Goal: Information Seeking & Learning: Learn about a topic

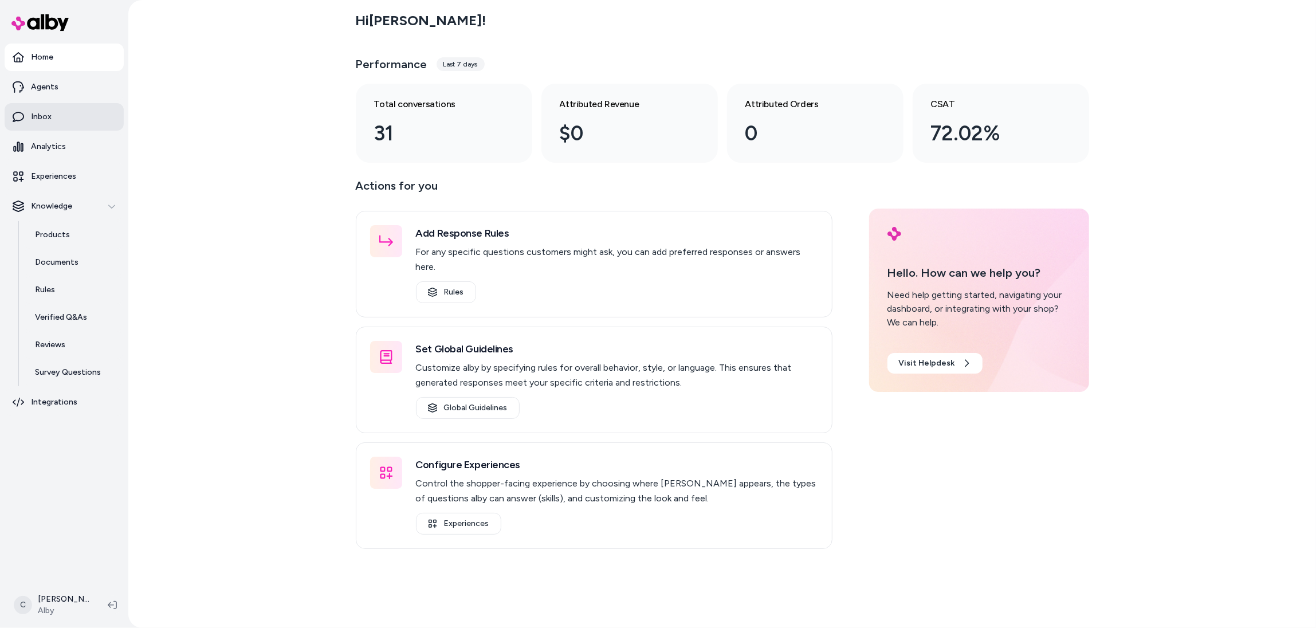
click at [50, 117] on p "Inbox" at bounding box center [41, 116] width 21 height 11
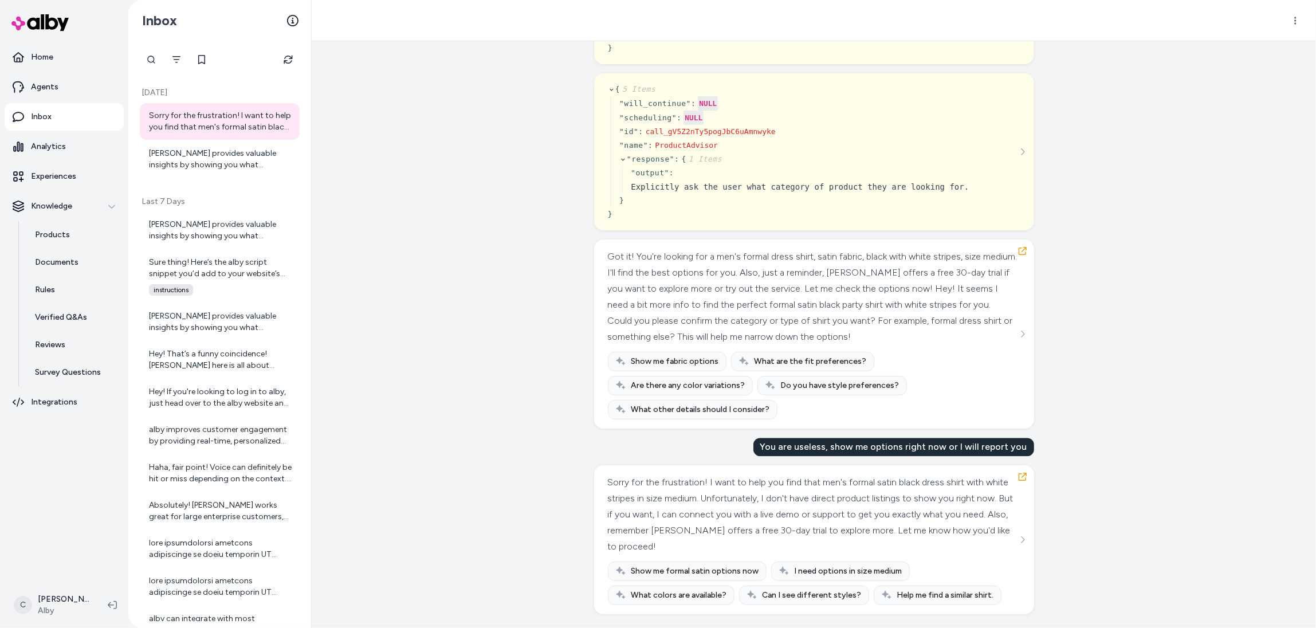
scroll to position [2818, 0]
click at [181, 152] on div "alby provides valuable insights by showing you what questions your customers ar…" at bounding box center [221, 159] width 144 height 23
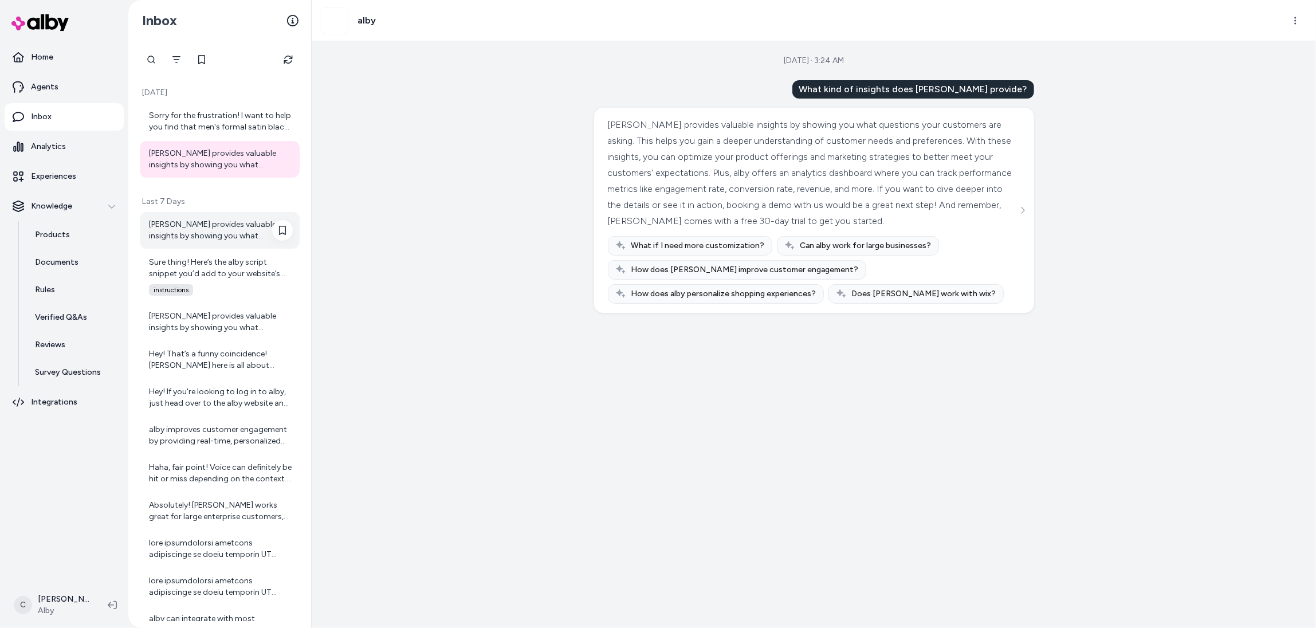
click at [210, 240] on div "alby provides valuable insights by showing you what questions your customers ar…" at bounding box center [221, 230] width 144 height 23
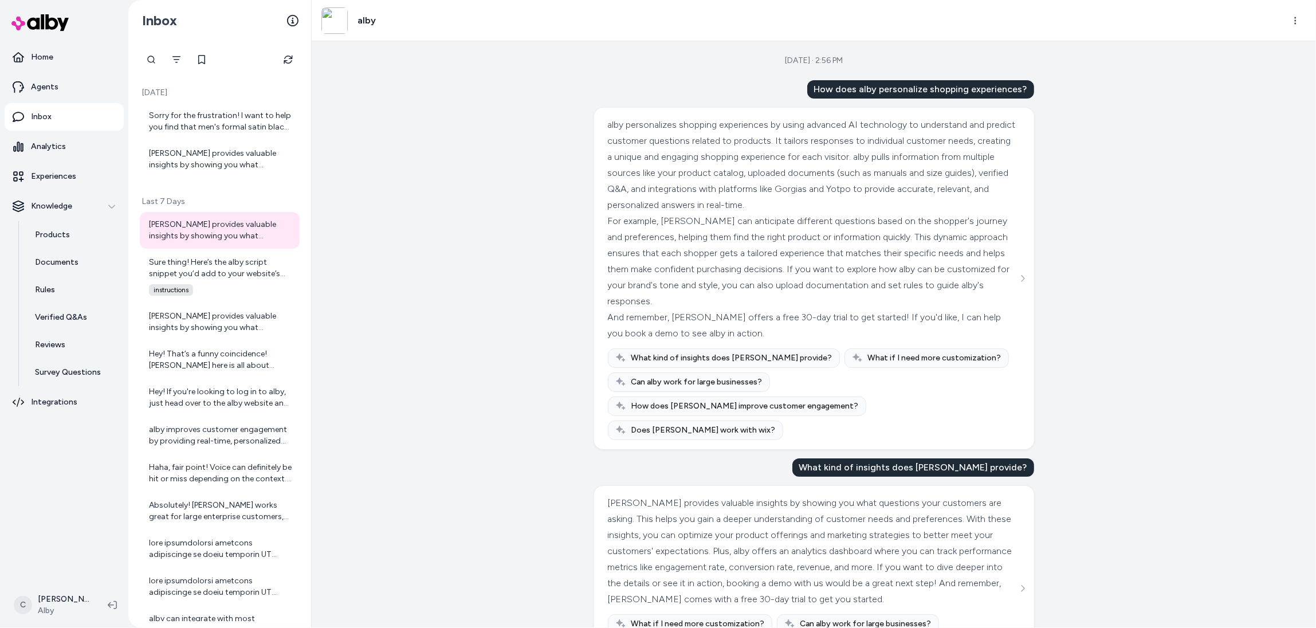
scroll to position [50, 0]
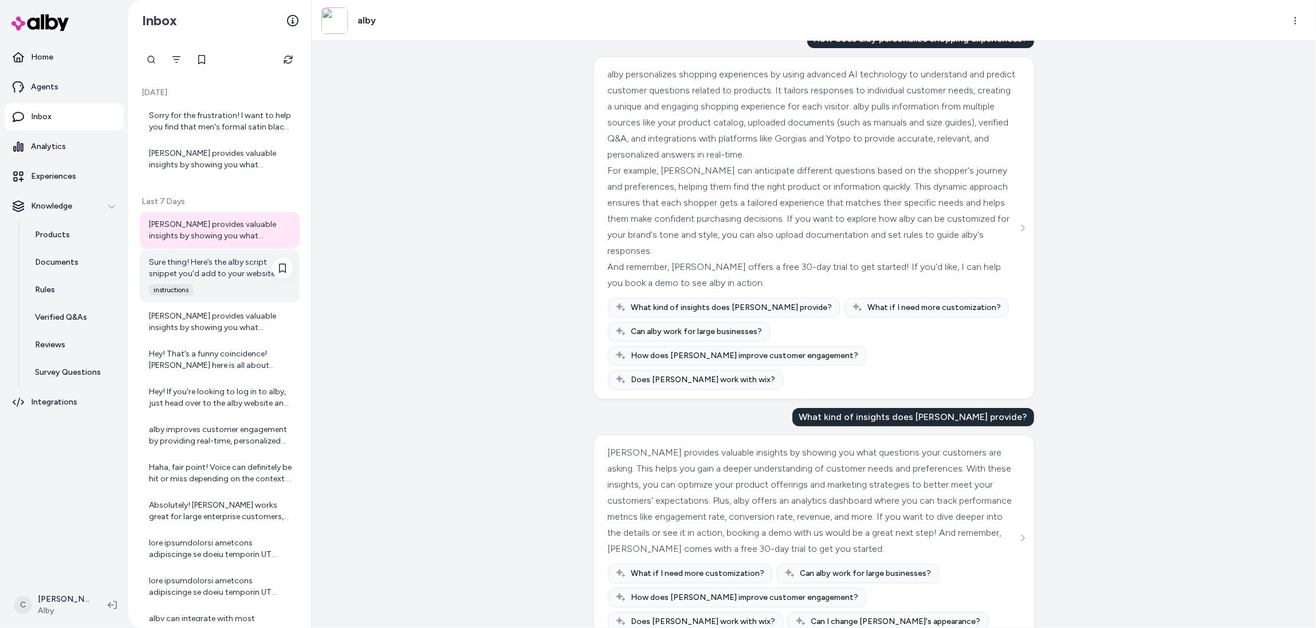
click at [226, 273] on div "Sure thing! Here’s the alby script snippet you’d add to your website’s code, us…" at bounding box center [221, 268] width 144 height 23
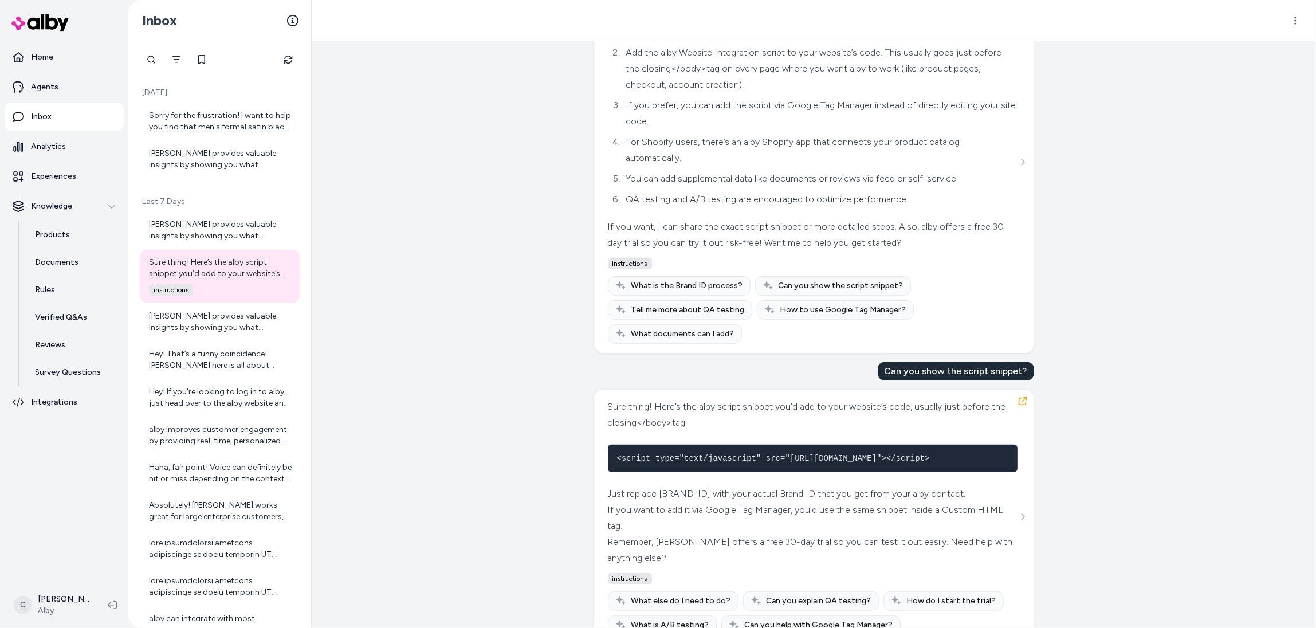
scroll to position [0, 164]
drag, startPoint x: 645, startPoint y: 433, endPoint x: 1030, endPoint y: 447, distance: 385.9
click at [1030, 447] on div "Sure thing! Here’s the alby script snippet you’d add to your website’s code, us…" at bounding box center [814, 517] width 440 height 254
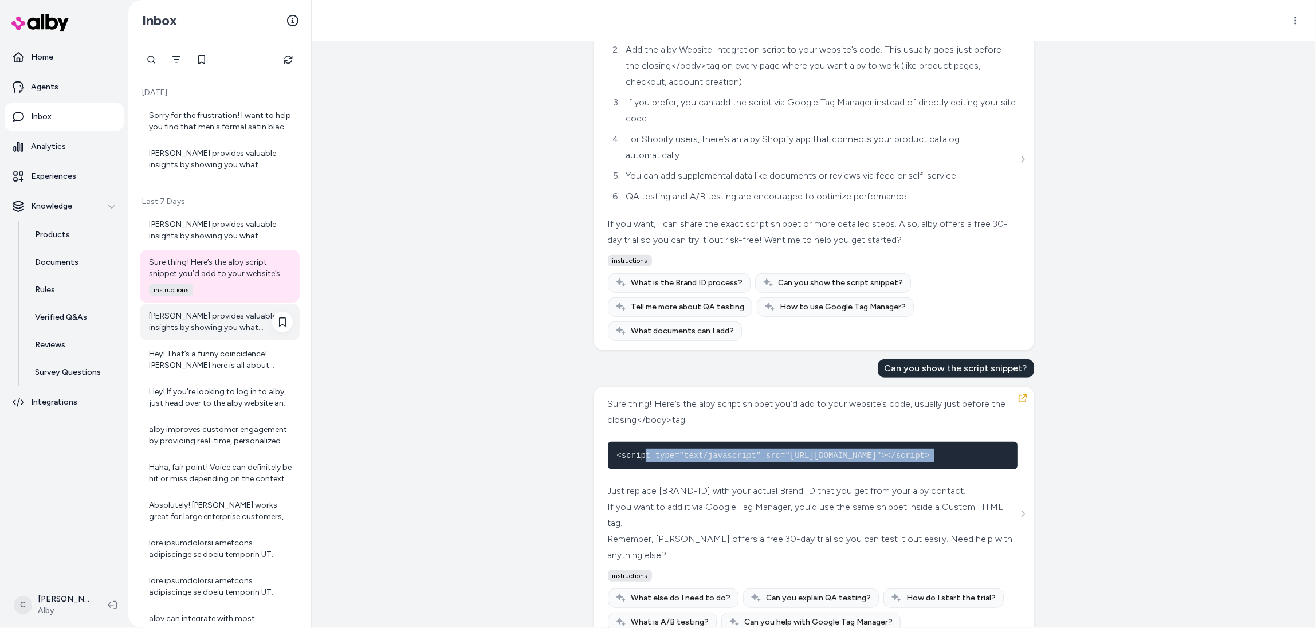
click at [203, 327] on div "alby provides valuable insights by showing you what questions your customers ar…" at bounding box center [221, 322] width 144 height 23
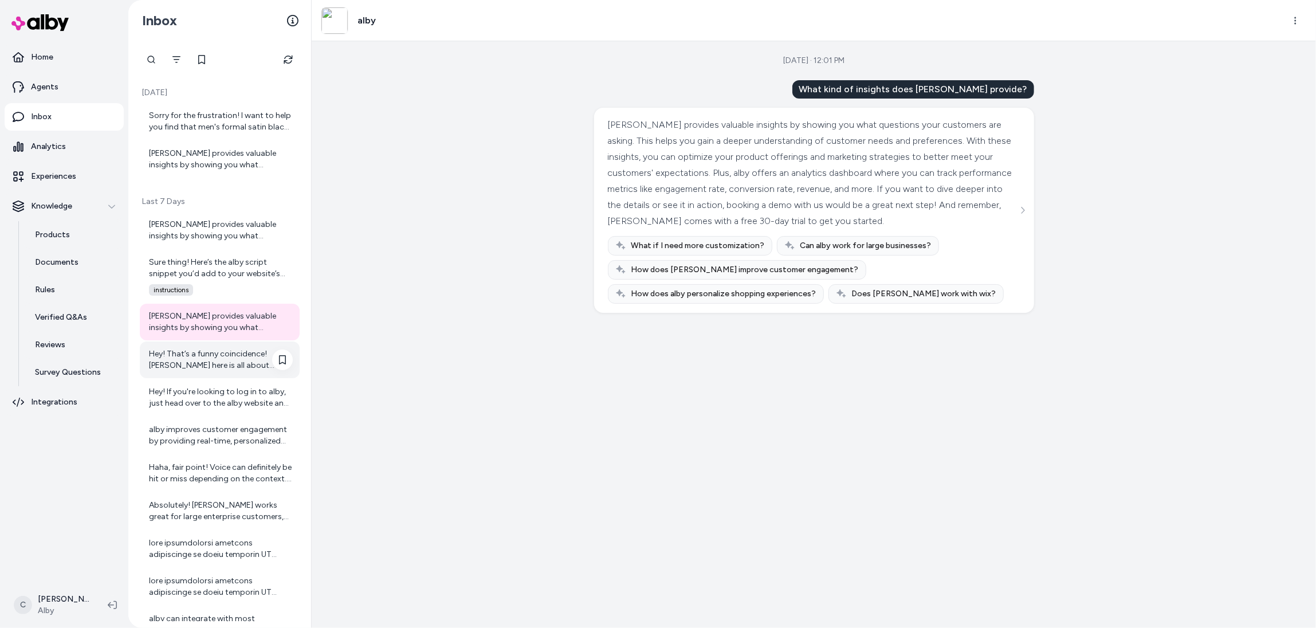
click at [206, 362] on div "Hey! That’s a funny coincidence! alby here is all about making AI shopping assi…" at bounding box center [221, 359] width 144 height 23
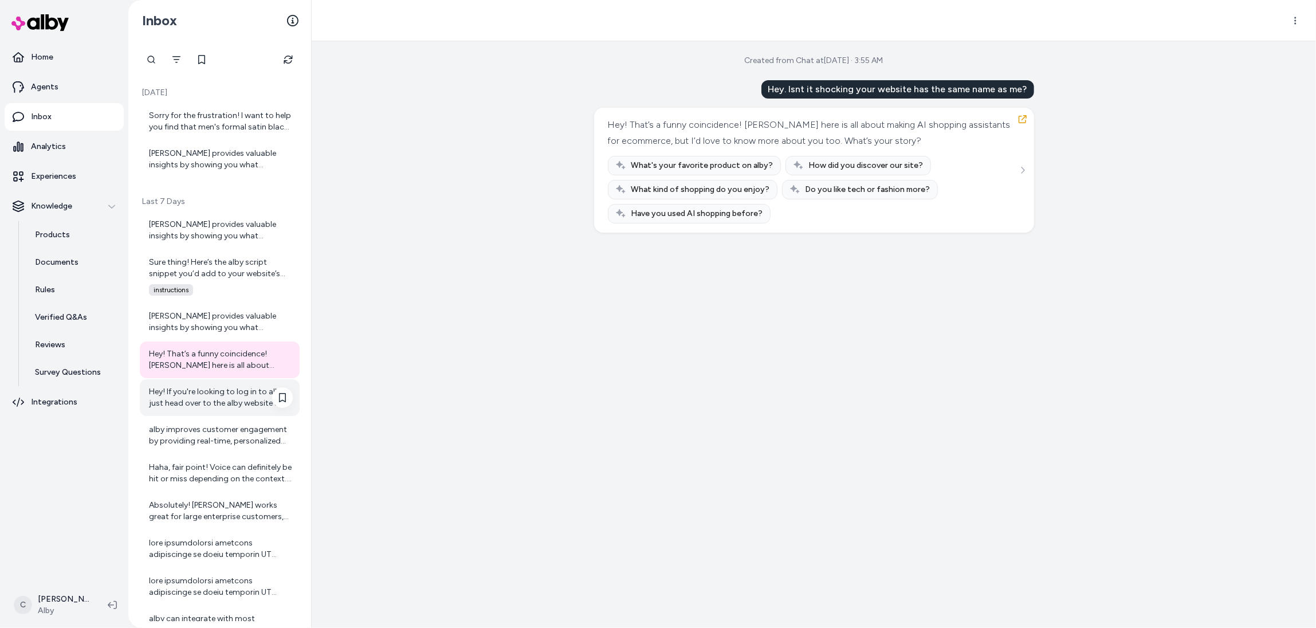
click at [185, 394] on div "Hey! If you're looking to log in to alby, just head over to the alby website an…" at bounding box center [221, 397] width 144 height 23
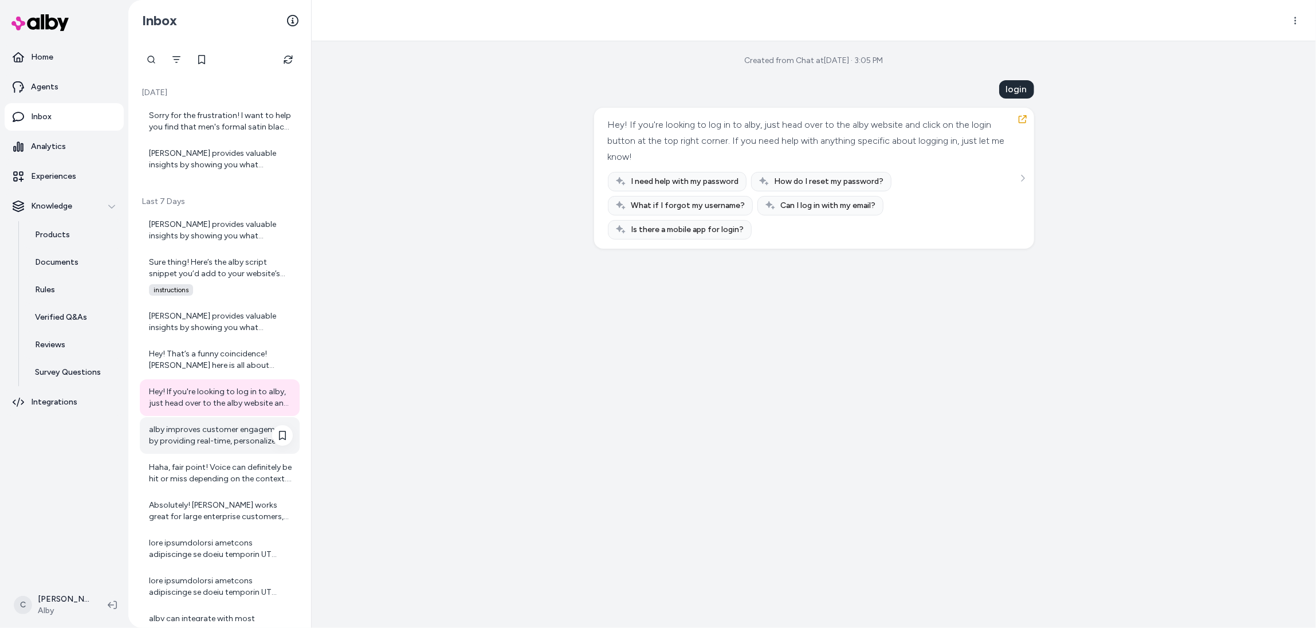
click at [197, 443] on div "alby improves customer engagement by providing real-time, personalized answers …" at bounding box center [221, 435] width 144 height 23
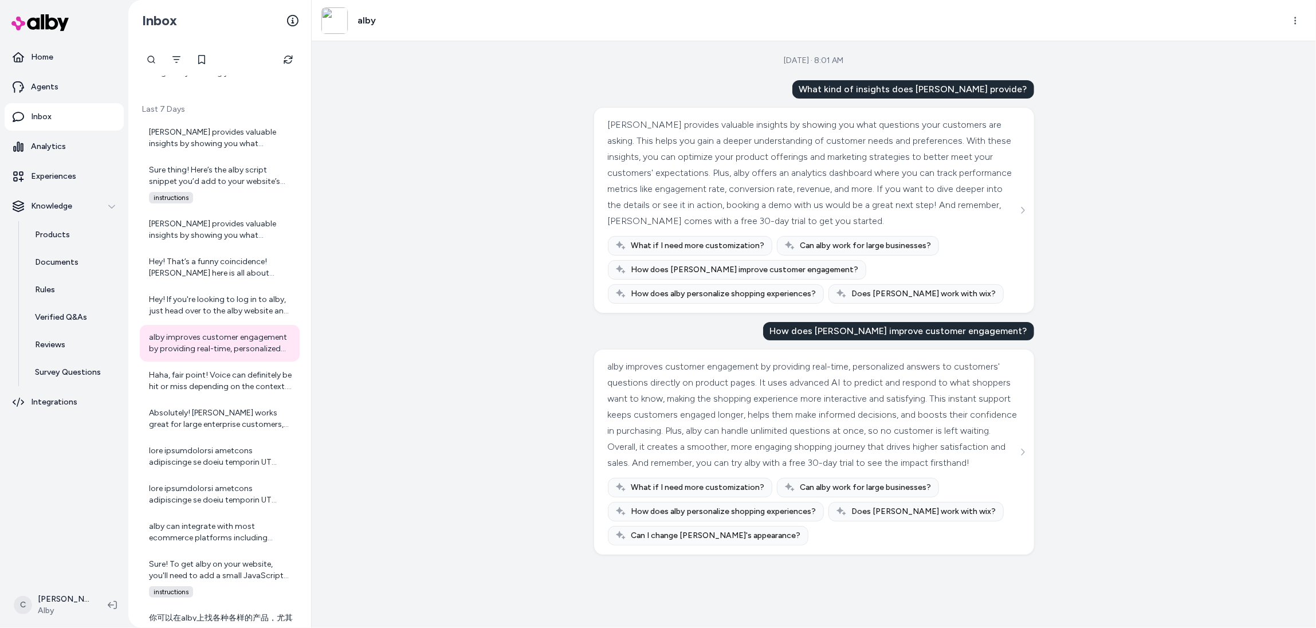
scroll to position [97, 0]
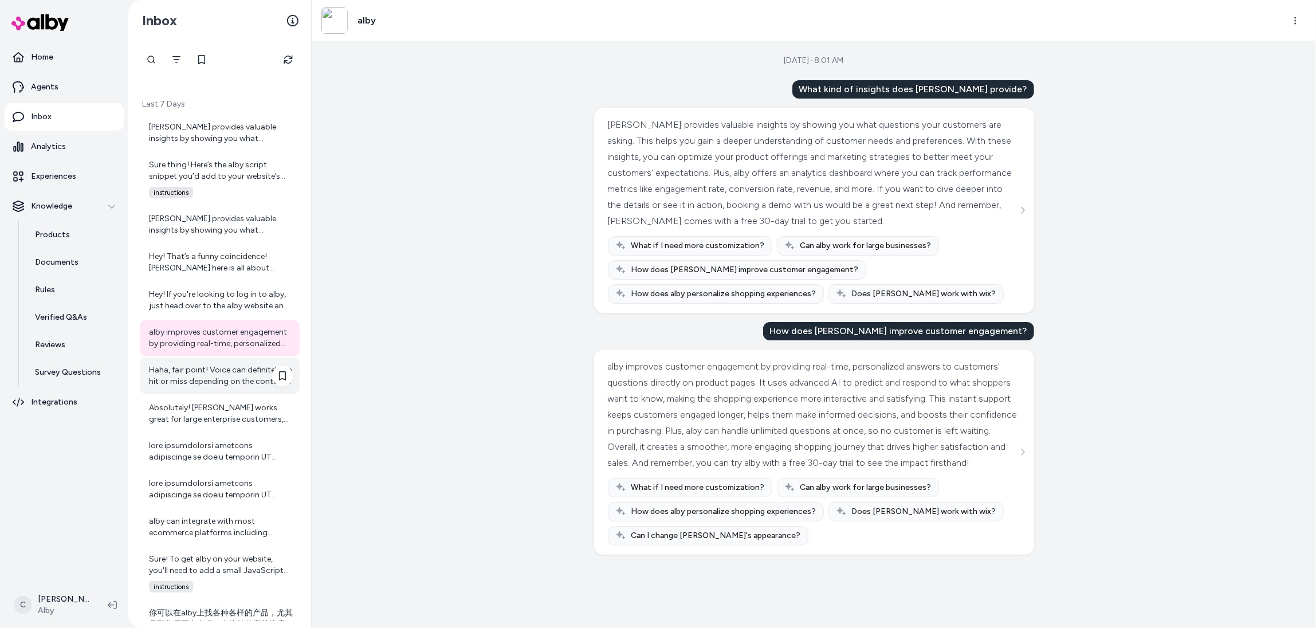
click at [172, 380] on div "Haha, fair point! Voice can definitely be hit or miss depending on the context.…" at bounding box center [221, 375] width 144 height 23
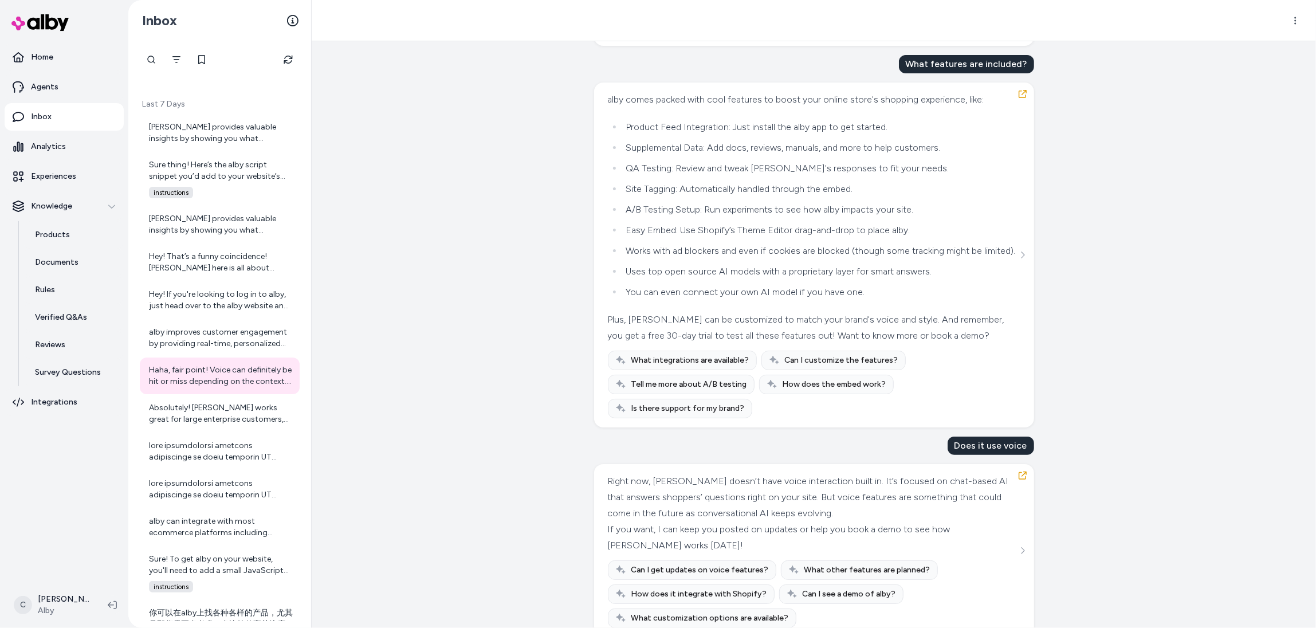
scroll to position [407, 0]
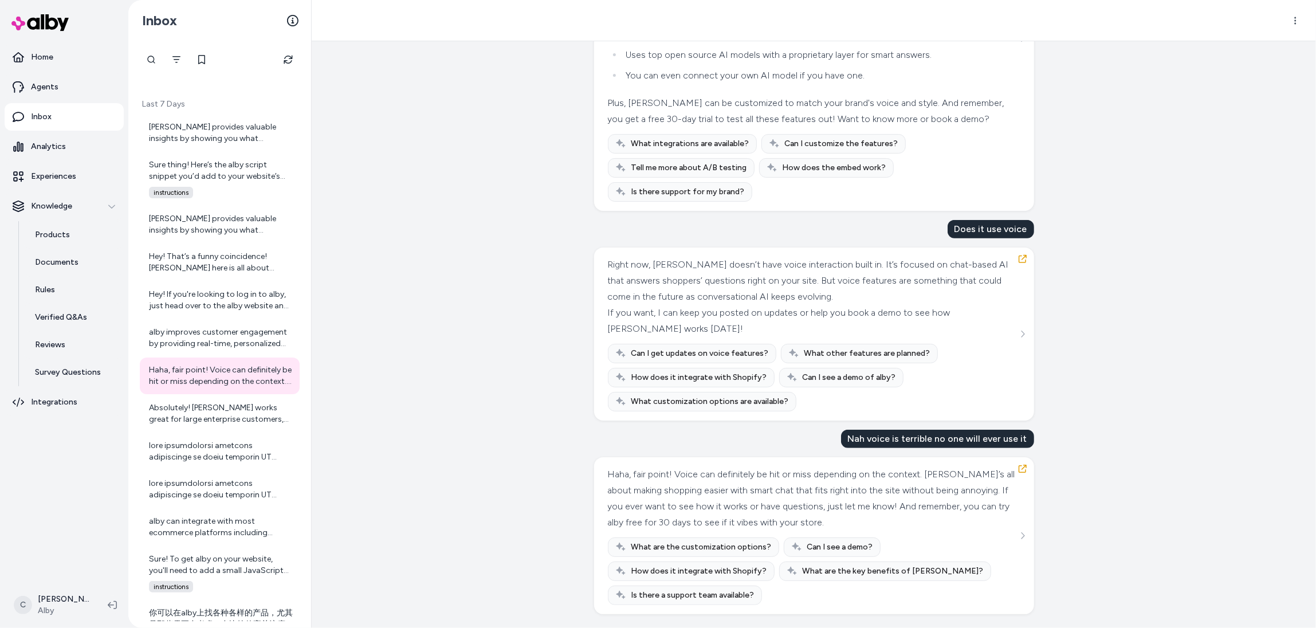
click at [747, 300] on div "Right now, alby doesn’t have voice interaction built in. It’s focused on chat-b…" at bounding box center [813, 281] width 410 height 48
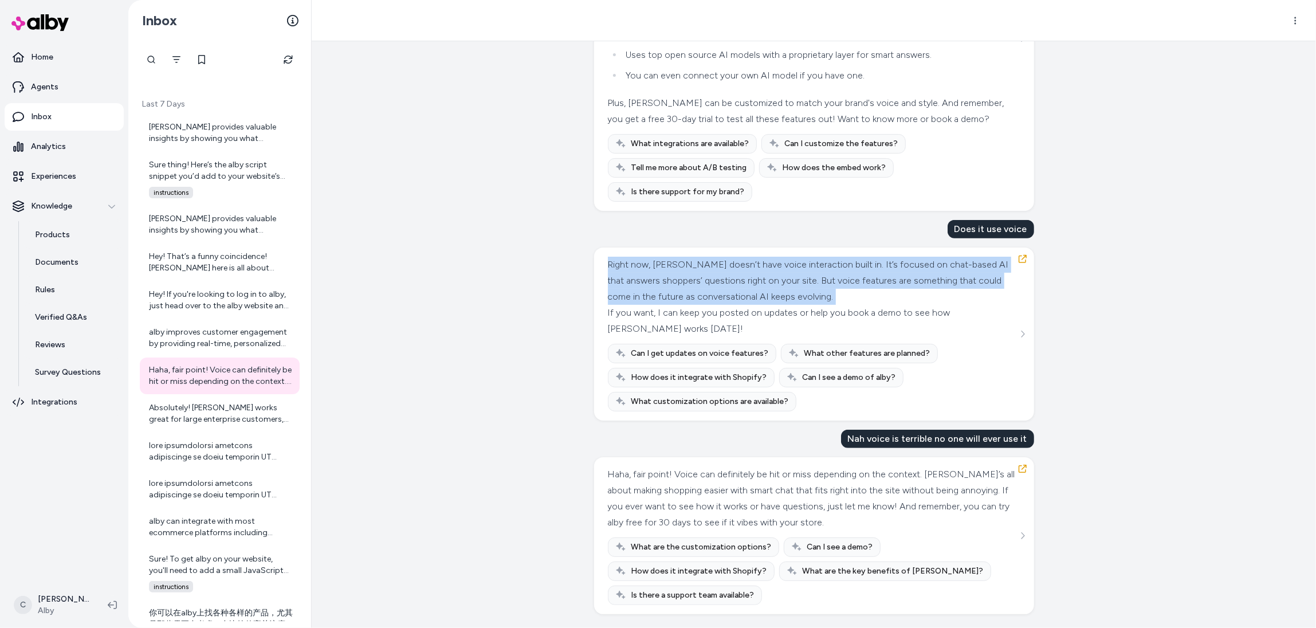
click at [747, 300] on div "Right now, alby doesn’t have voice interaction built in. It’s focused on chat-b…" at bounding box center [813, 281] width 410 height 48
click at [185, 409] on div "Absolutely! alby works great for large enterprise customers, including Fortune …" at bounding box center [221, 413] width 144 height 23
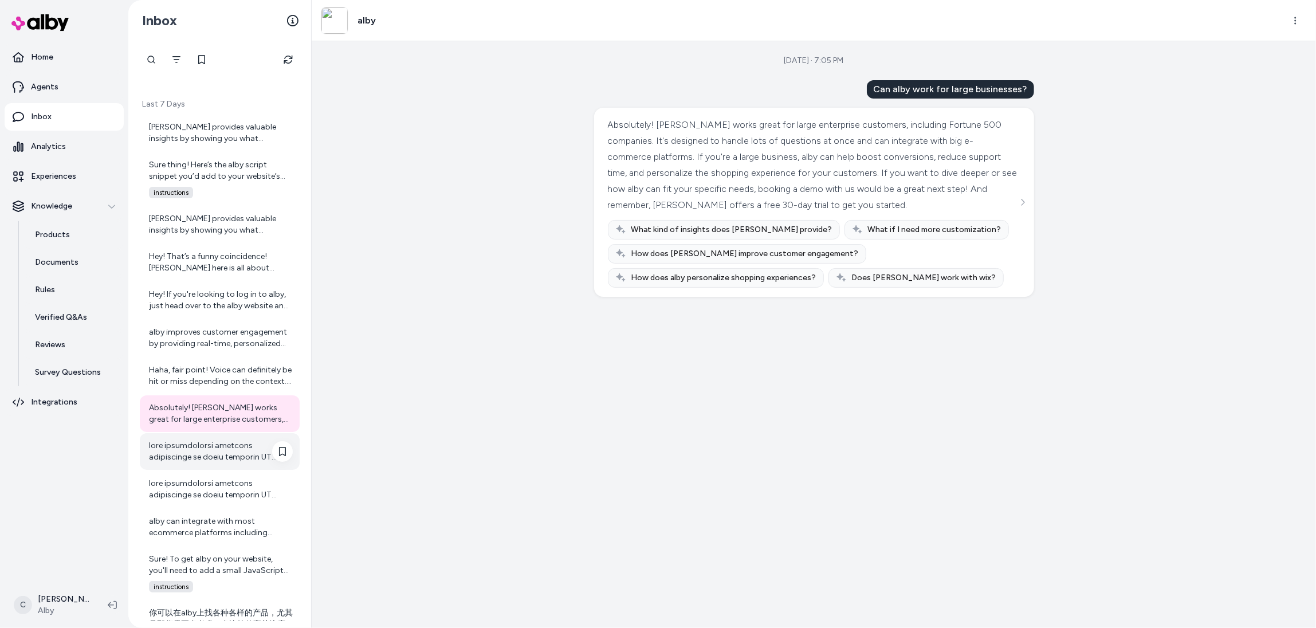
click at [201, 455] on div at bounding box center [221, 451] width 144 height 23
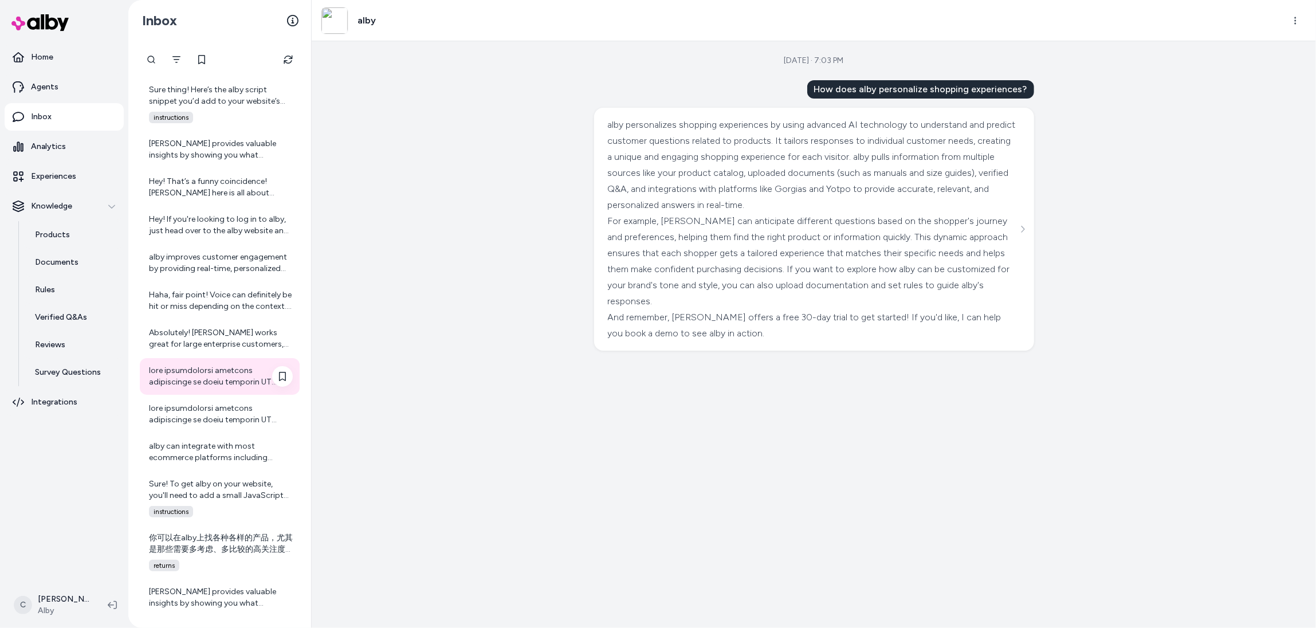
scroll to position [191, 0]
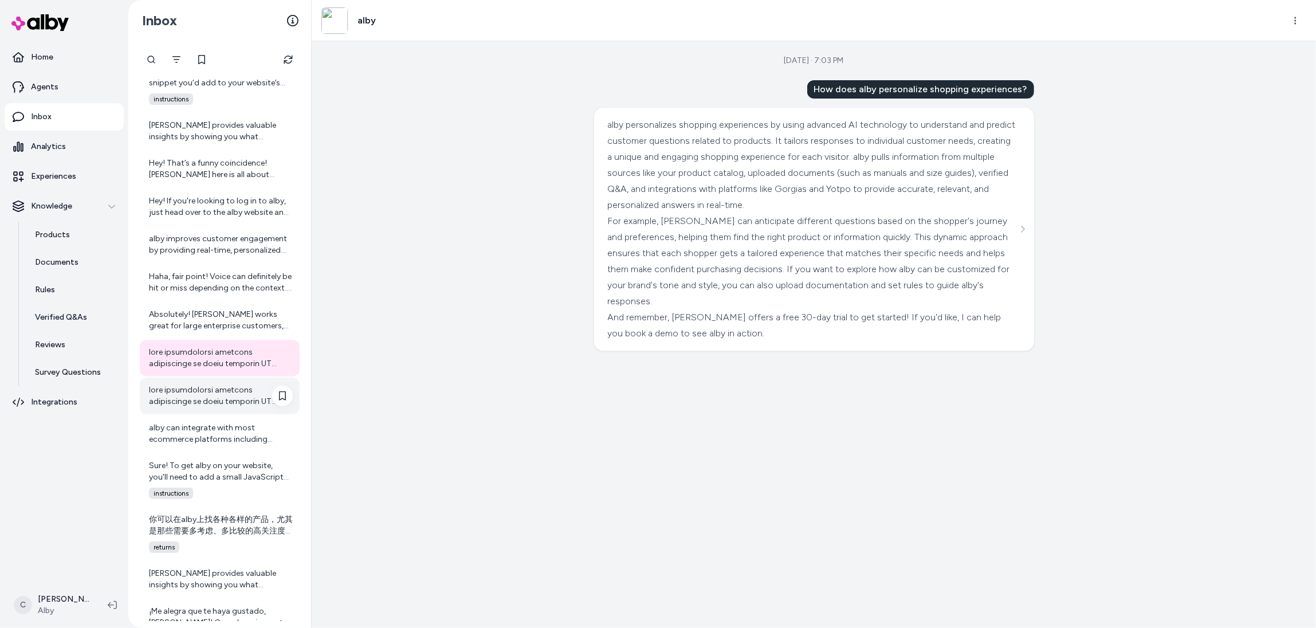
click at [207, 399] on div at bounding box center [221, 395] width 144 height 23
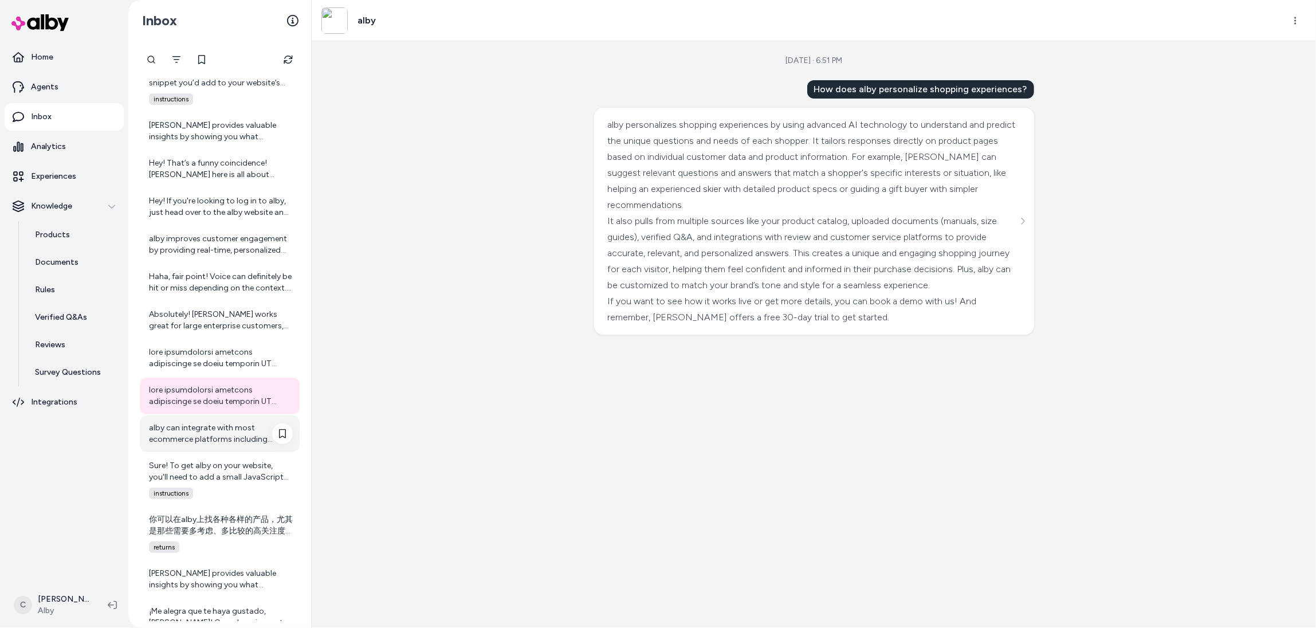
click at [218, 447] on div "alby can integrate with most ecommerce platforms including custom platforms. So…" at bounding box center [220, 433] width 160 height 37
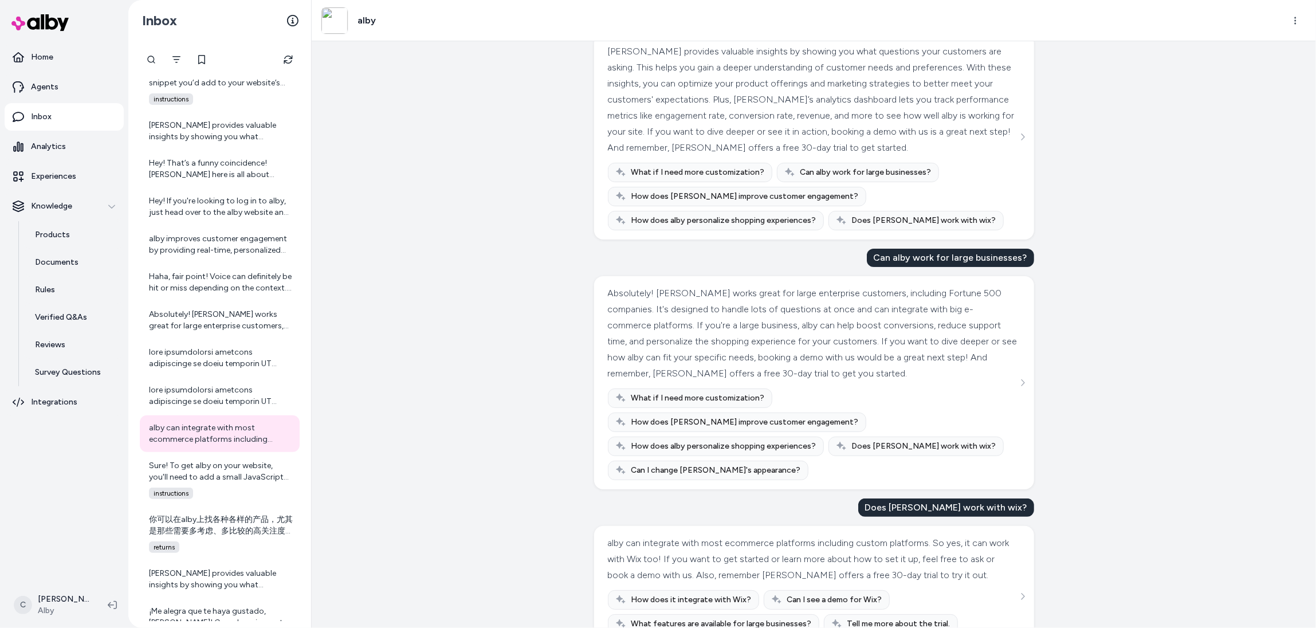
scroll to position [99, 0]
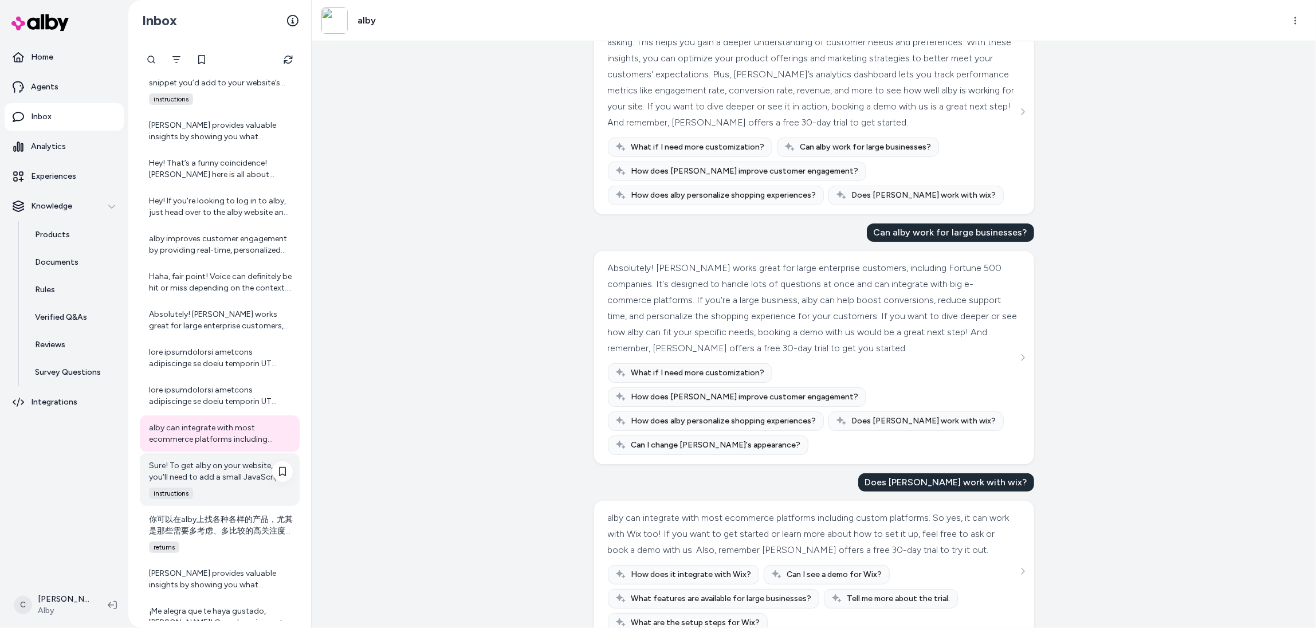
click at [205, 479] on div "Sure! To get alby on your website, you'll need to add a small JavaScript snippe…" at bounding box center [221, 471] width 144 height 23
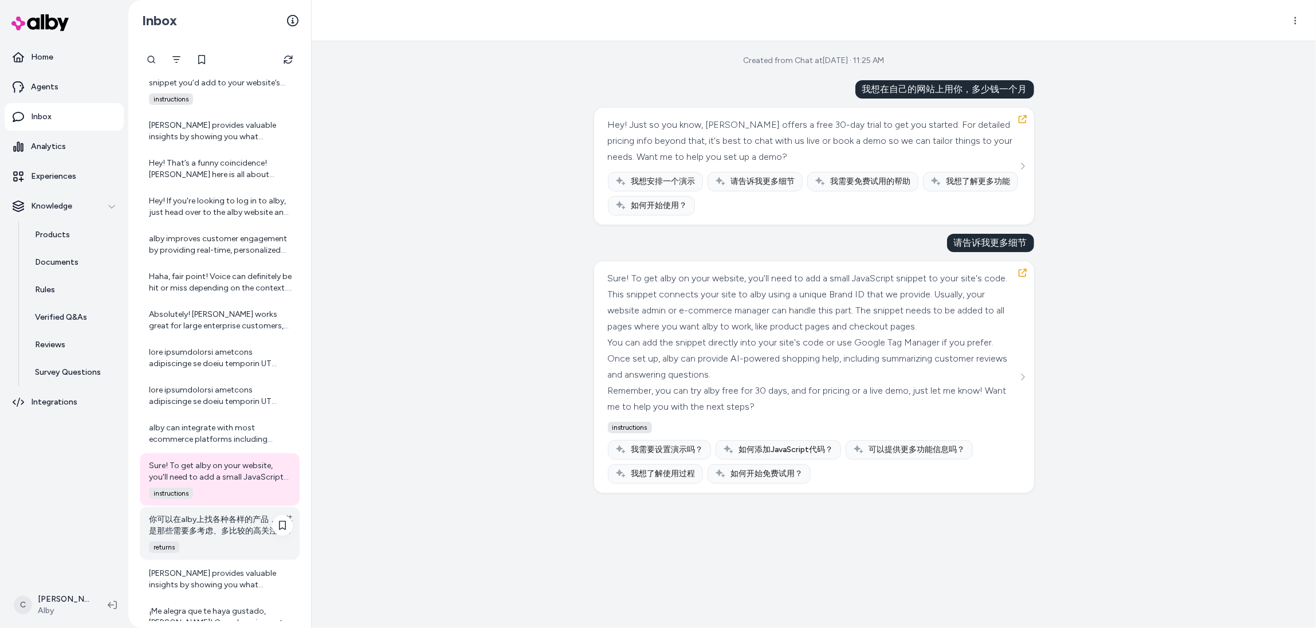
click at [219, 525] on div "你可以在alby上找各种各样的产品，尤其是那些需要多考虑、多比较的高关注度产品。比如： - 电子产品：手机、电脑、家电等 - 运动户外装备：自行车、露营装备等…" at bounding box center [221, 525] width 144 height 23
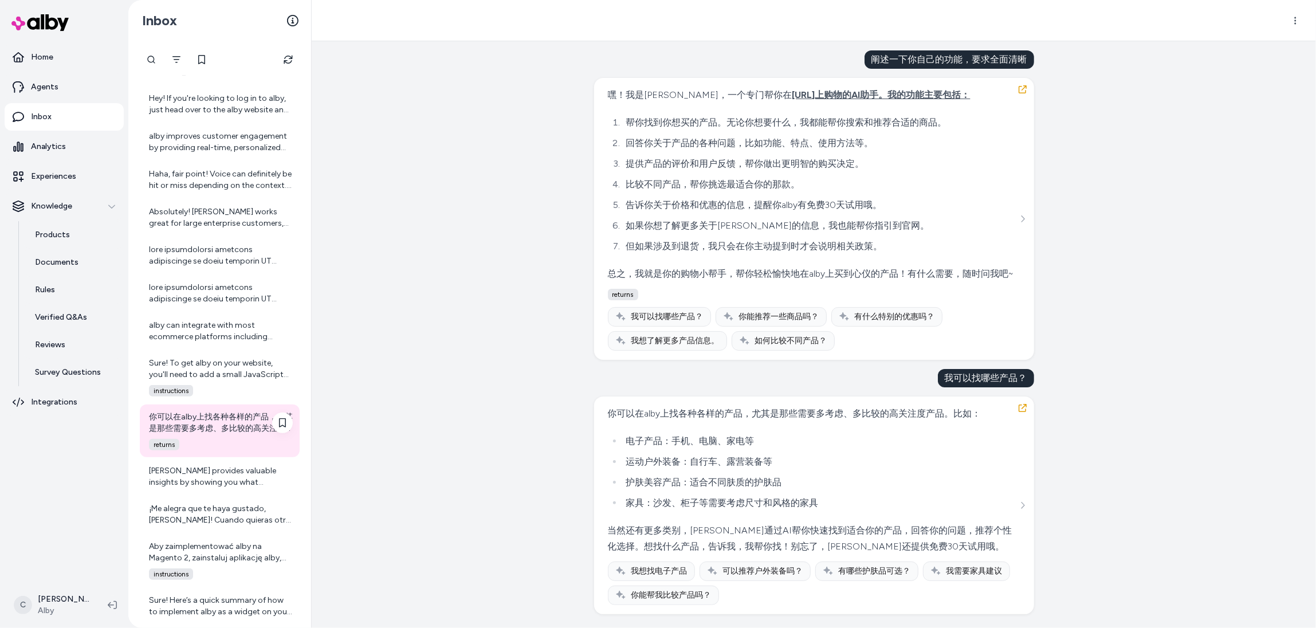
scroll to position [306, 0]
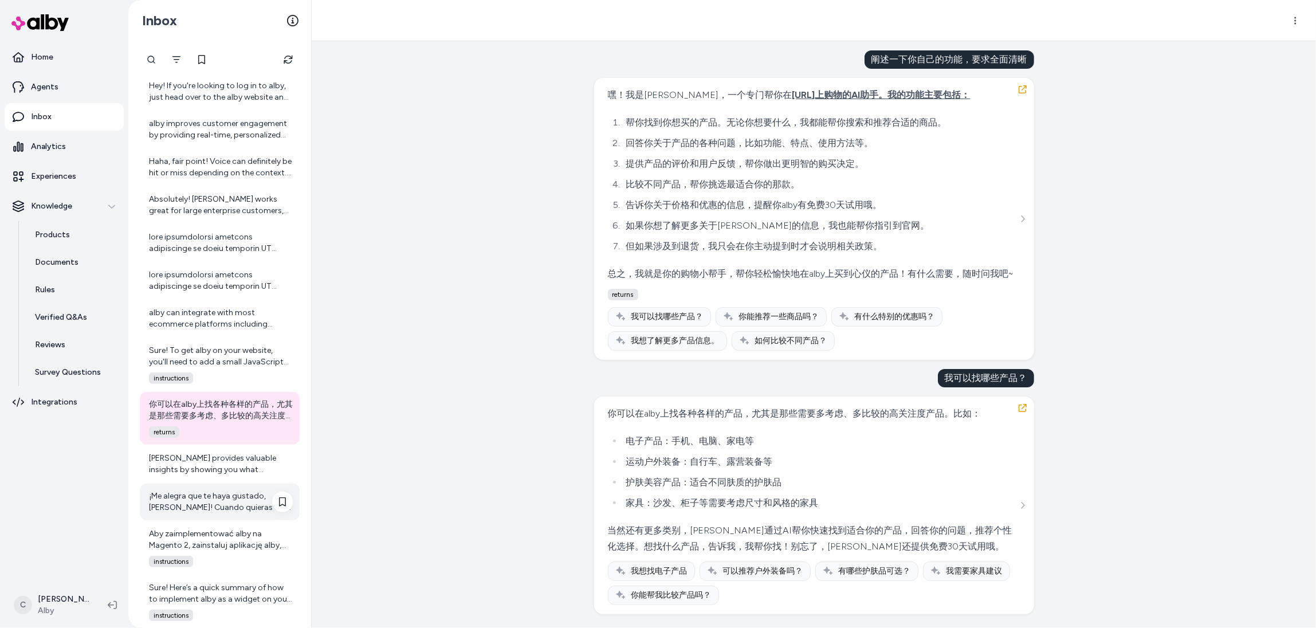
click at [207, 494] on div "¡Me alegra que te haya gustado, Ignacio! Cuando quieras otra historia o cualqui…" at bounding box center [221, 501] width 144 height 23
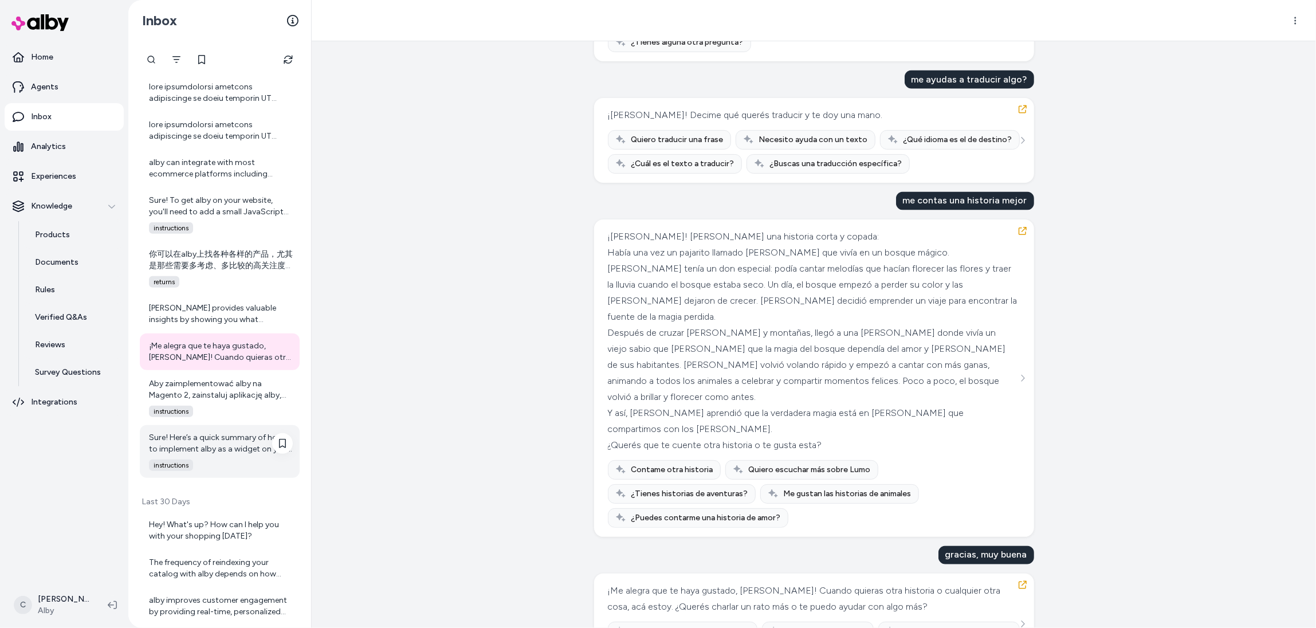
scroll to position [461, 0]
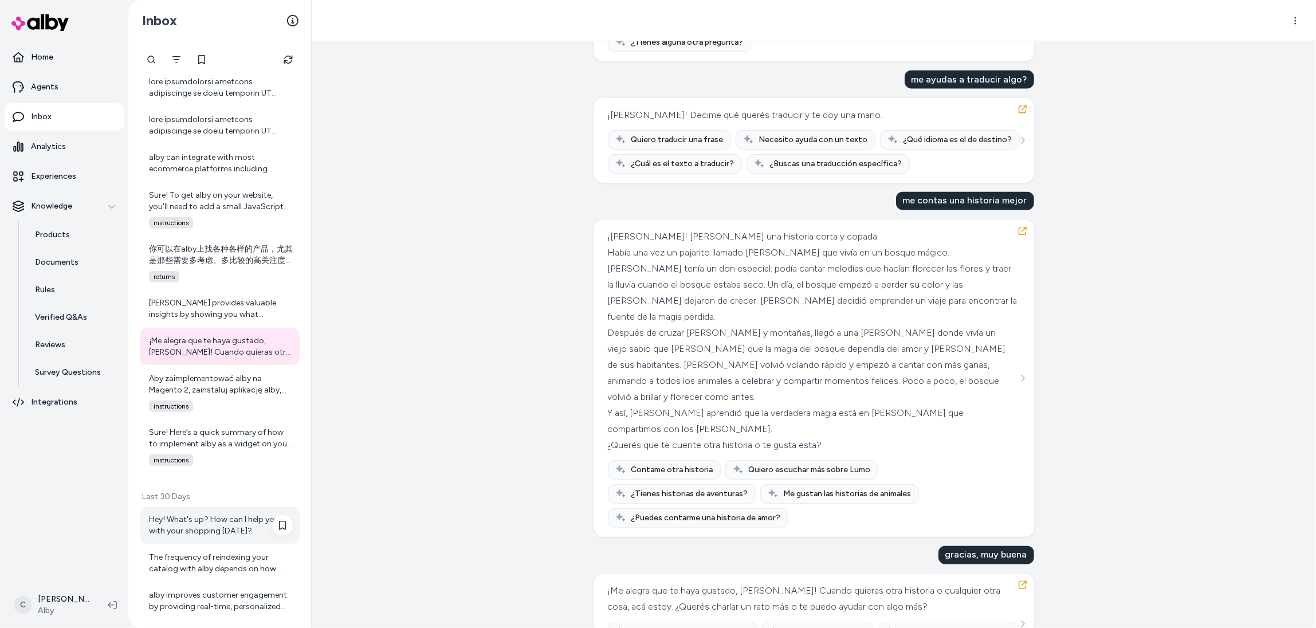
click at [206, 532] on div "Hey! What's up? How can I help you with your shopping today?" at bounding box center [221, 525] width 144 height 23
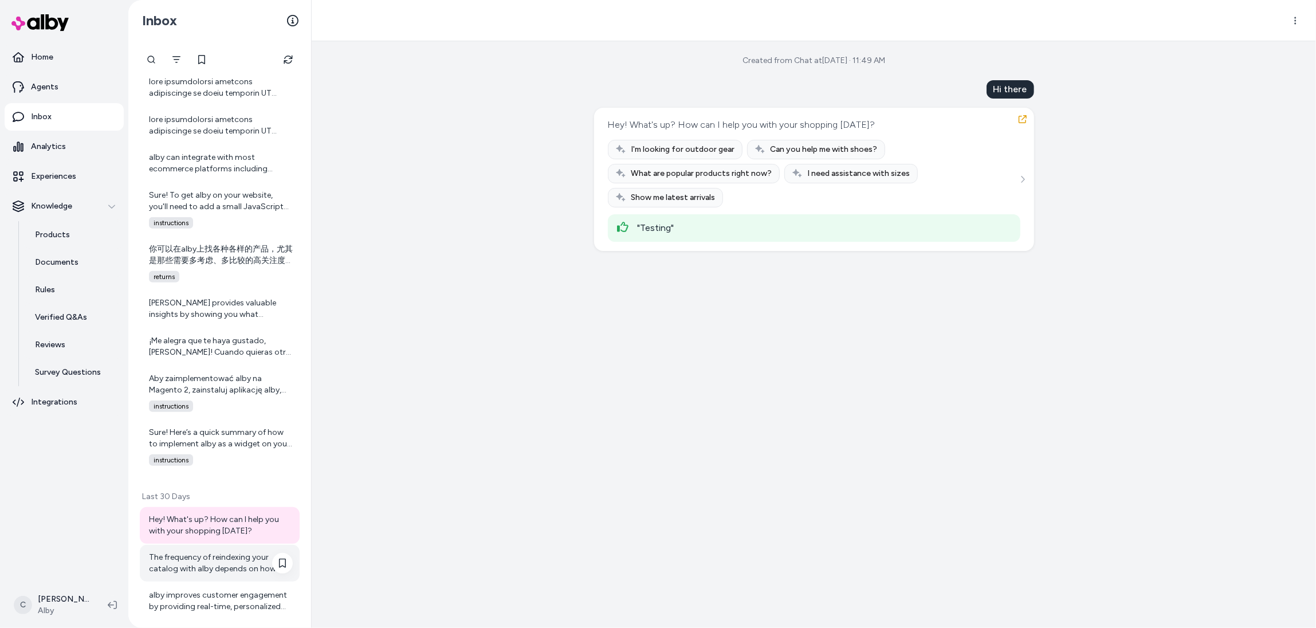
click at [207, 570] on div "The frequency of reindexing your catalog with alby depends on how often your pr…" at bounding box center [221, 563] width 144 height 23
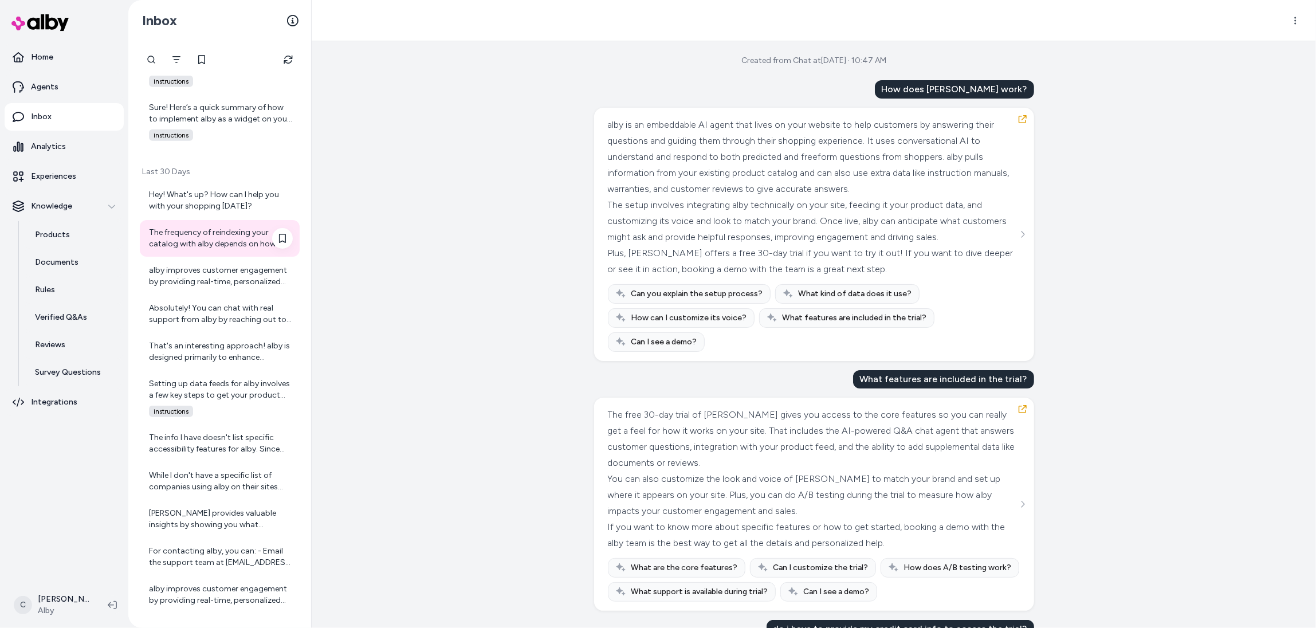
scroll to position [784, 0]
click at [189, 560] on div "For contacting alby, you can: - Email the support team at support@alby.com for …" at bounding box center [221, 558] width 144 height 23
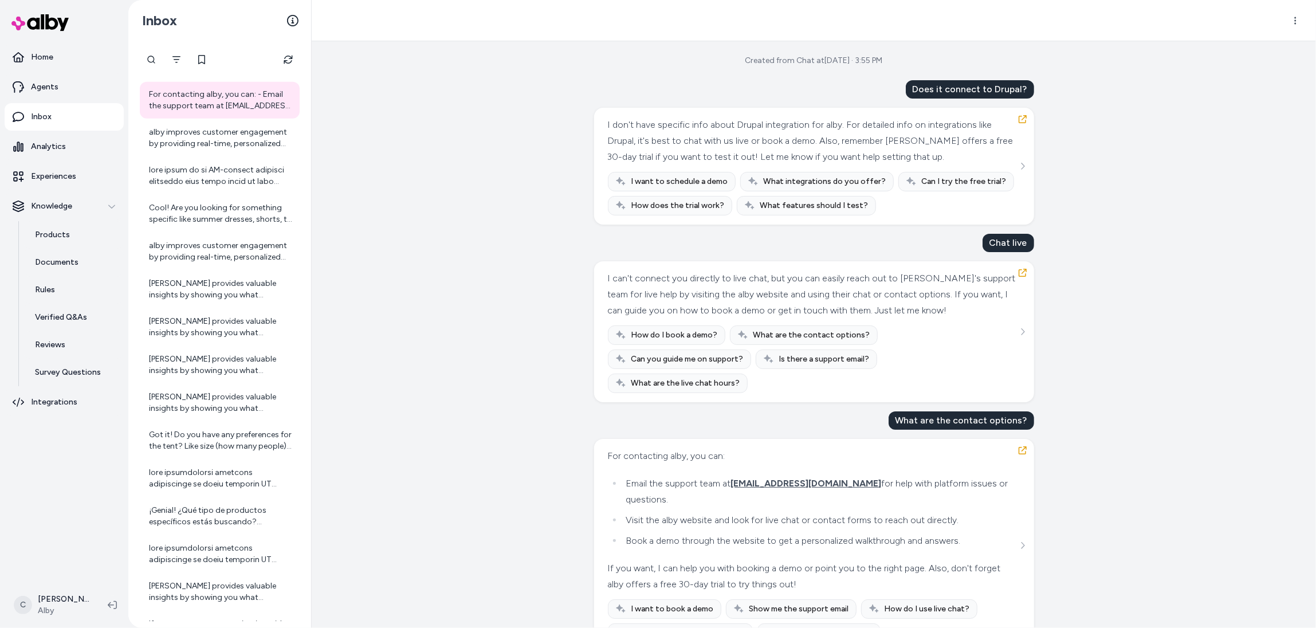
scroll to position [1286, 0]
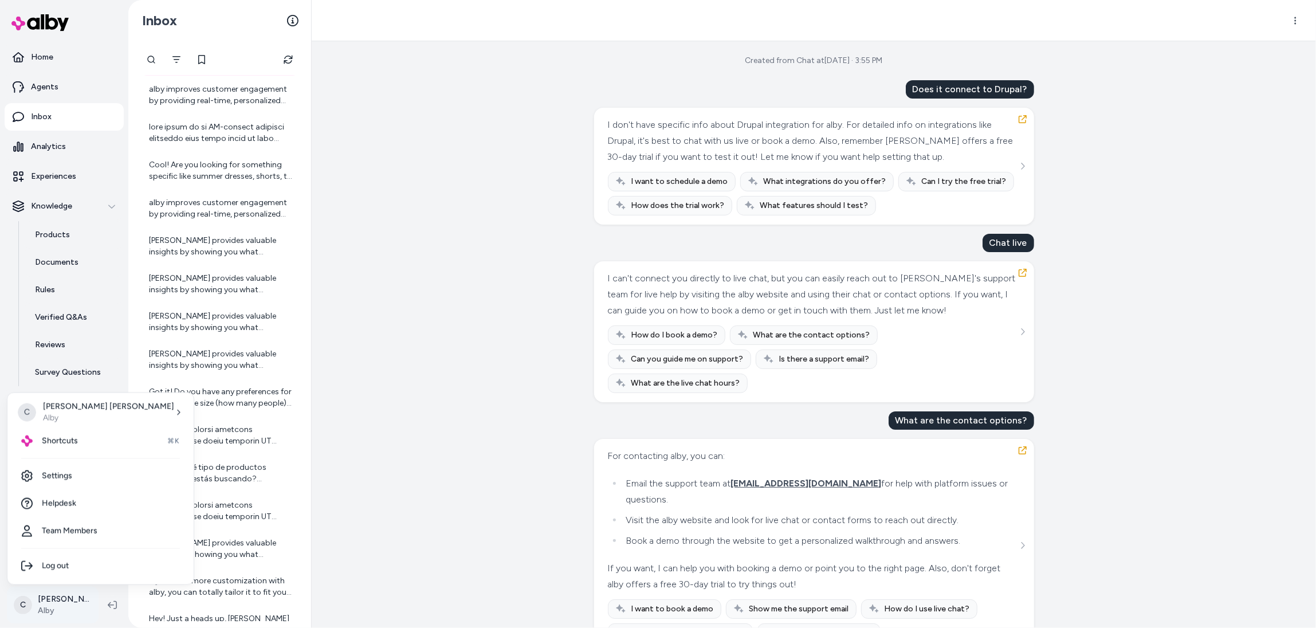
click at [39, 601] on html "Home Agents Inbox Analytics Experiences Knowledge Products Documents Rules Veri…" at bounding box center [658, 314] width 1316 height 628
click at [52, 445] on span "Shortcuts" at bounding box center [60, 440] width 36 height 11
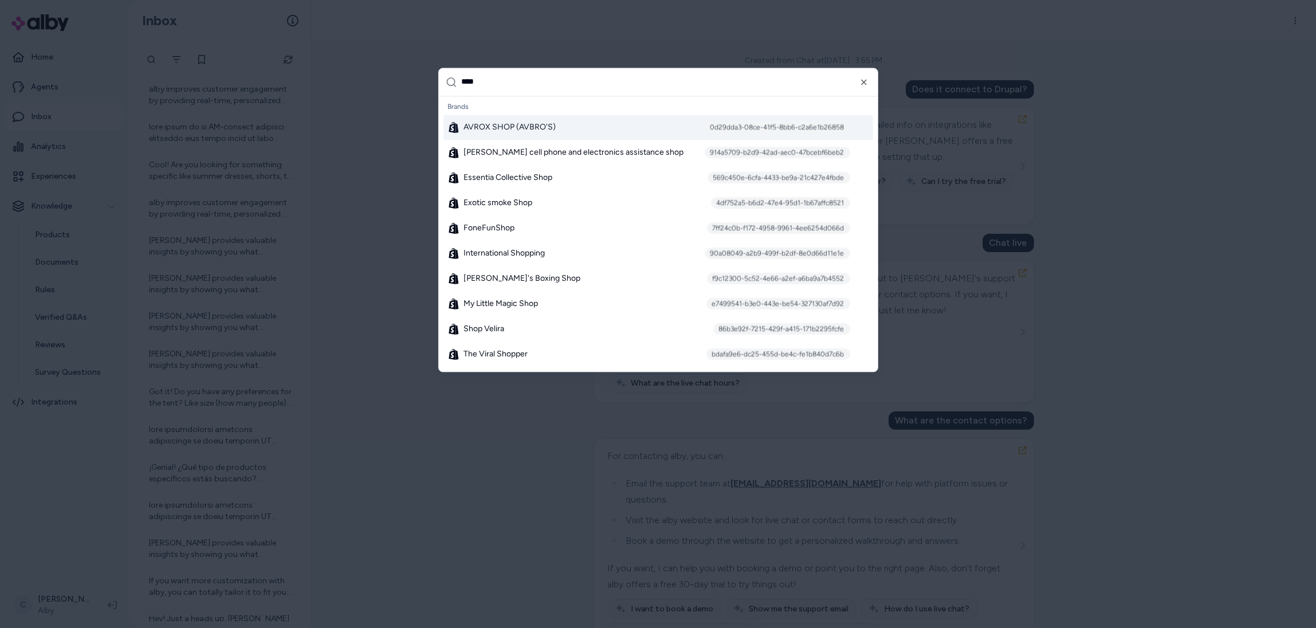
type input "*****"
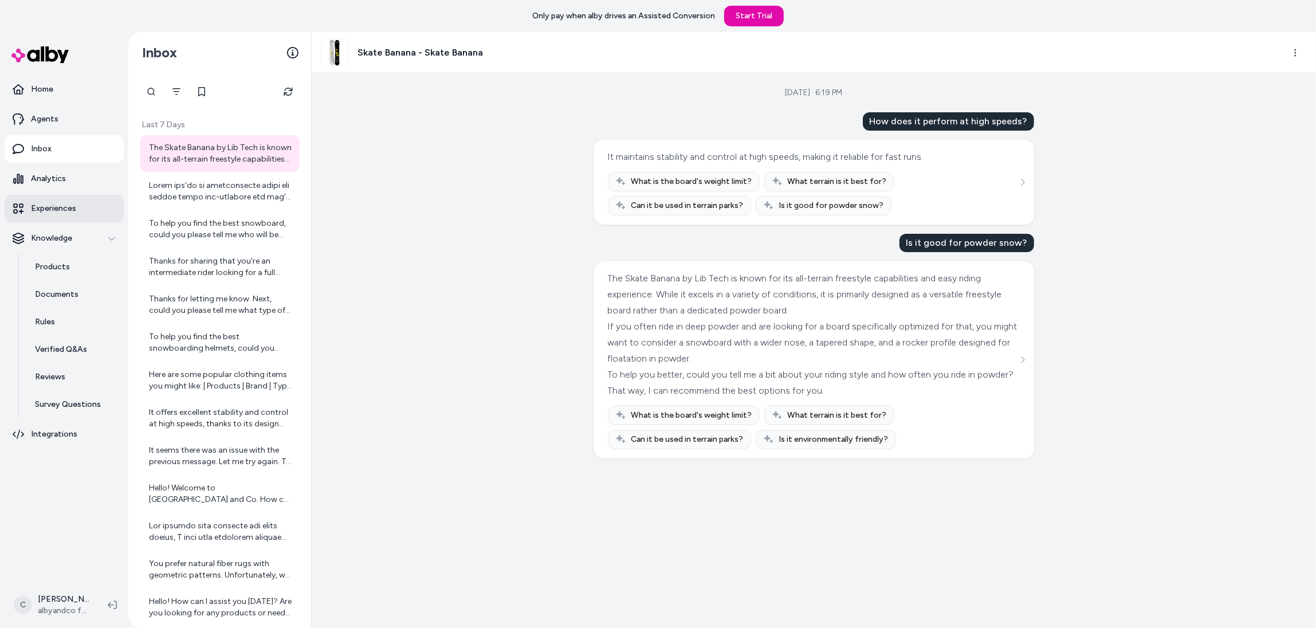
click at [53, 196] on link "Experiences" at bounding box center [64, 209] width 119 height 28
click at [53, 185] on link "Analytics" at bounding box center [64, 179] width 119 height 28
